Goal: Task Accomplishment & Management: Use online tool/utility

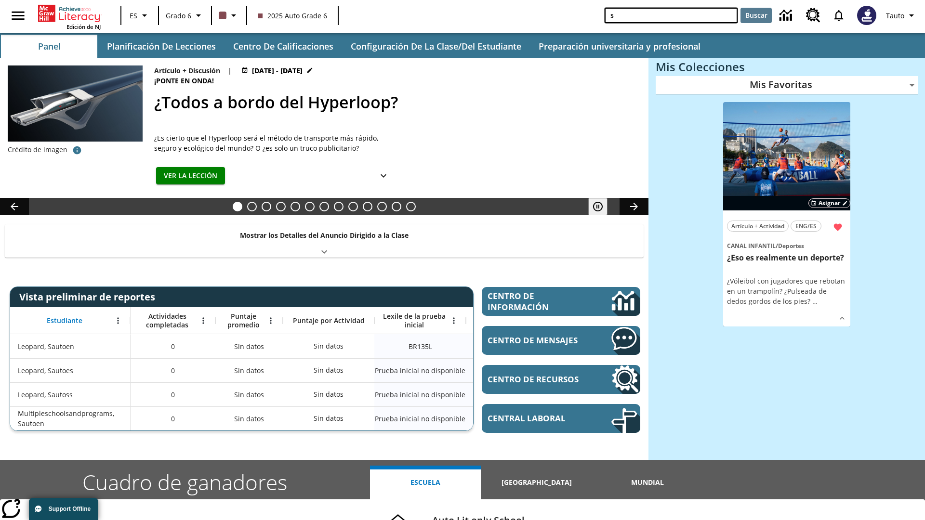
type input "s"
click at [756, 15] on button "Buscar" at bounding box center [755, 15] width 31 height 15
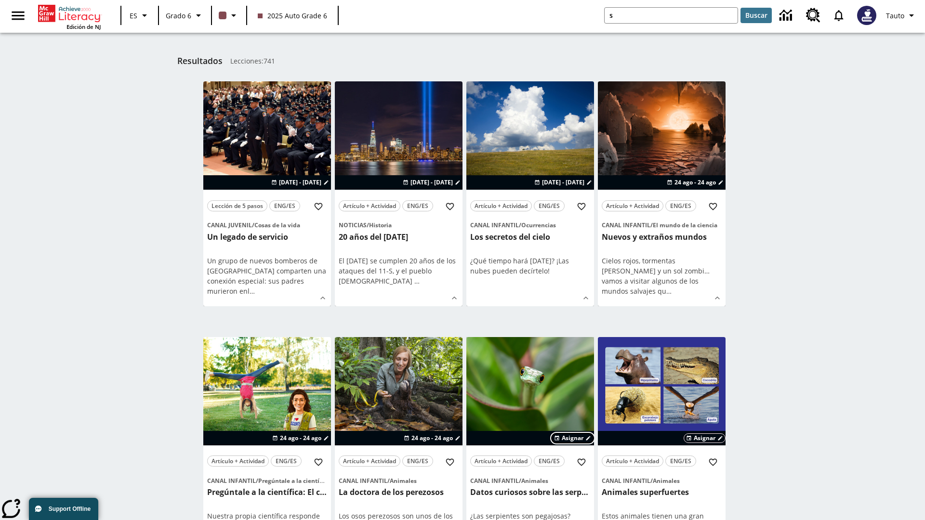
click at [573, 438] on span "Asignar" at bounding box center [573, 438] width 22 height 9
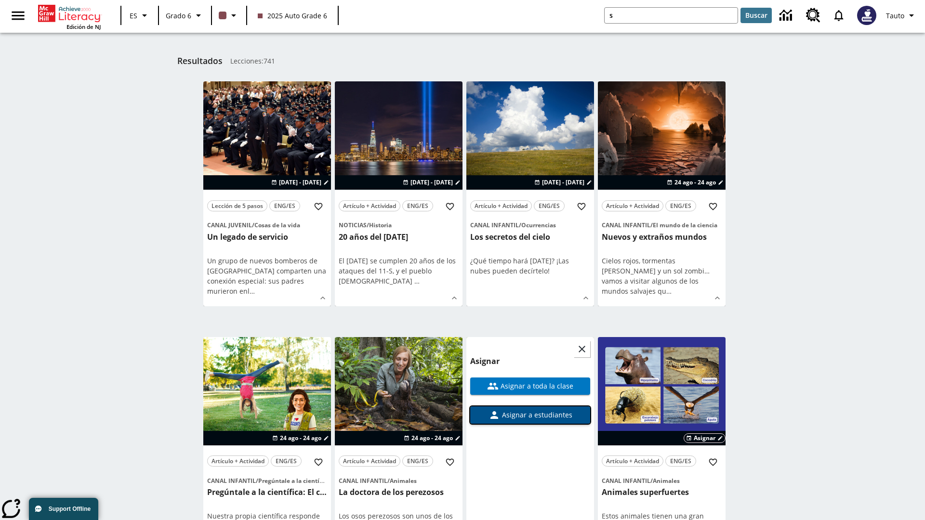
click at [530, 410] on span "Asignar a estudiantes" at bounding box center [536, 415] width 72 height 10
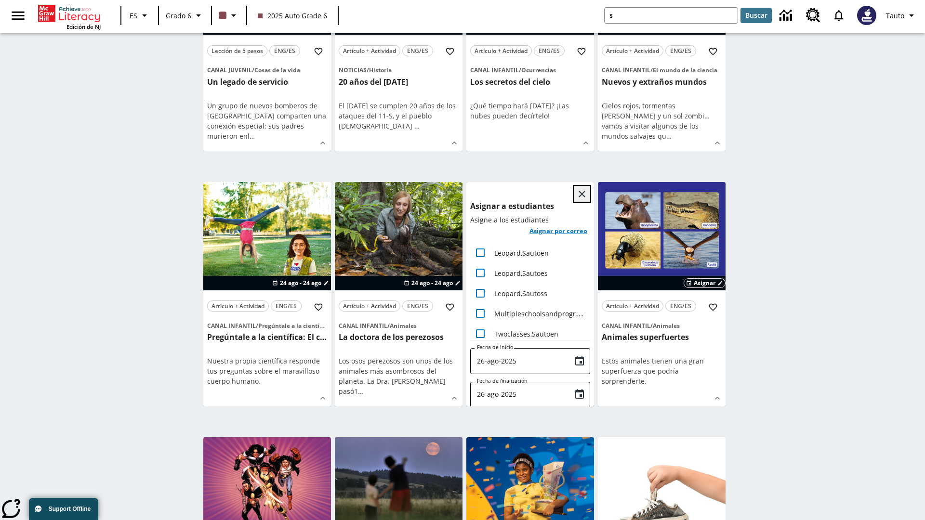
click at [582, 194] on icon "Cerrar" at bounding box center [581, 194] width 7 height 7
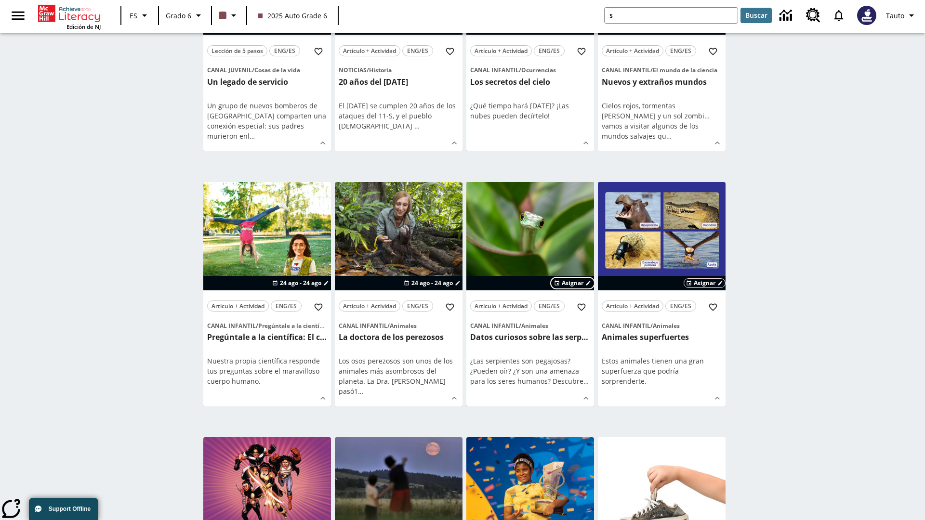
click at [573, 279] on span "Asignar" at bounding box center [573, 283] width 22 height 9
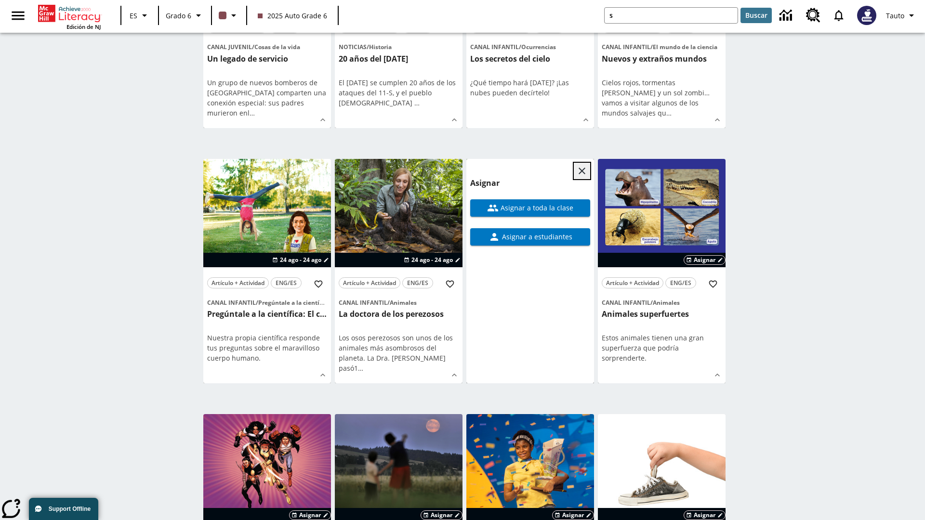
scroll to position [378, 0]
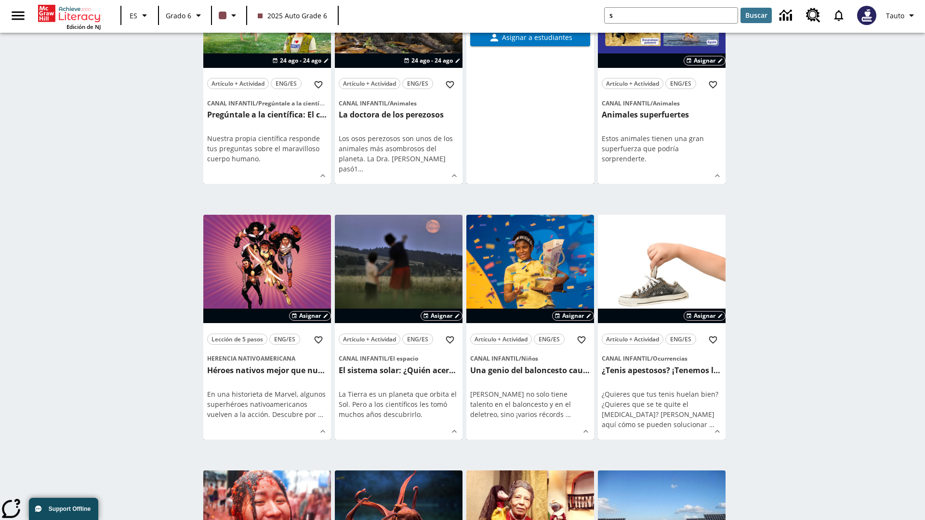
click at [530, 13] on span "Asignar a toda la clase" at bounding box center [536, 8] width 75 height 10
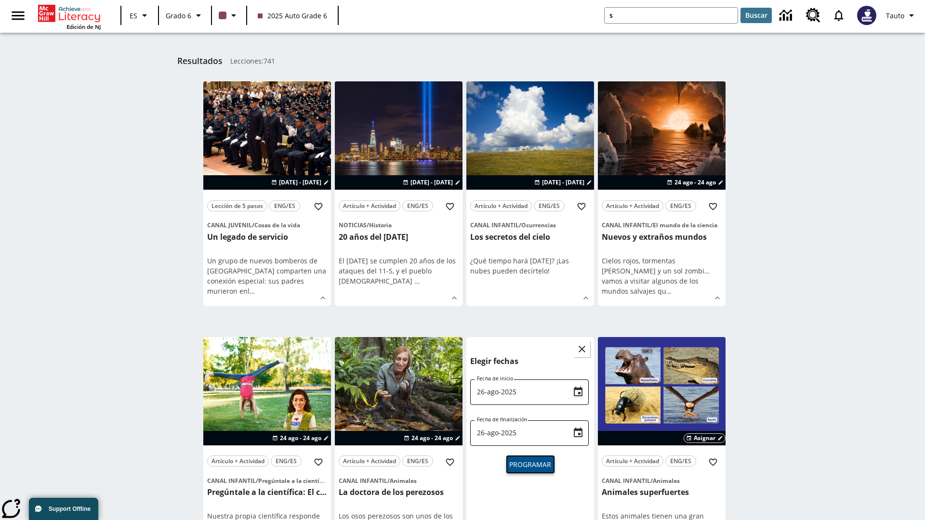
click at [530, 463] on span "Programar" at bounding box center [530, 464] width 42 height 10
